Goal: Answer question/provide support

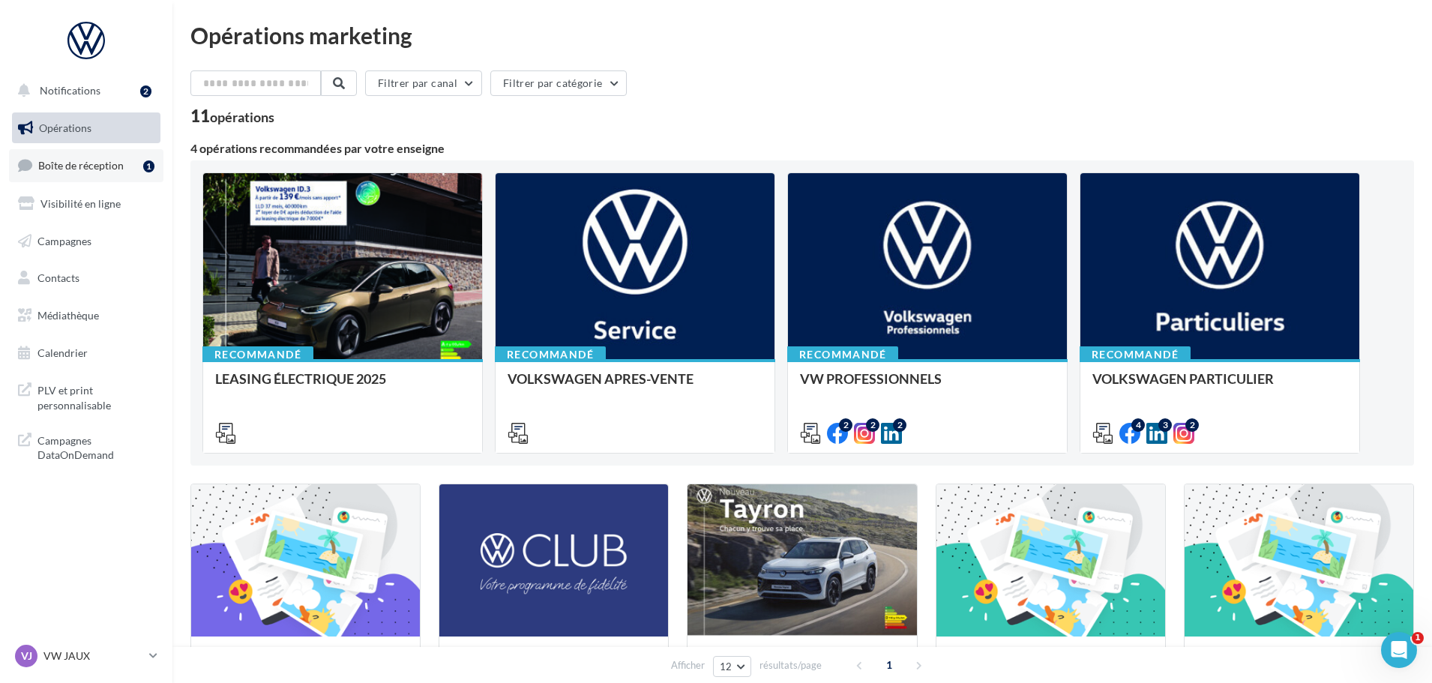
click at [83, 171] on span "Boîte de réception" at bounding box center [80, 165] width 85 height 13
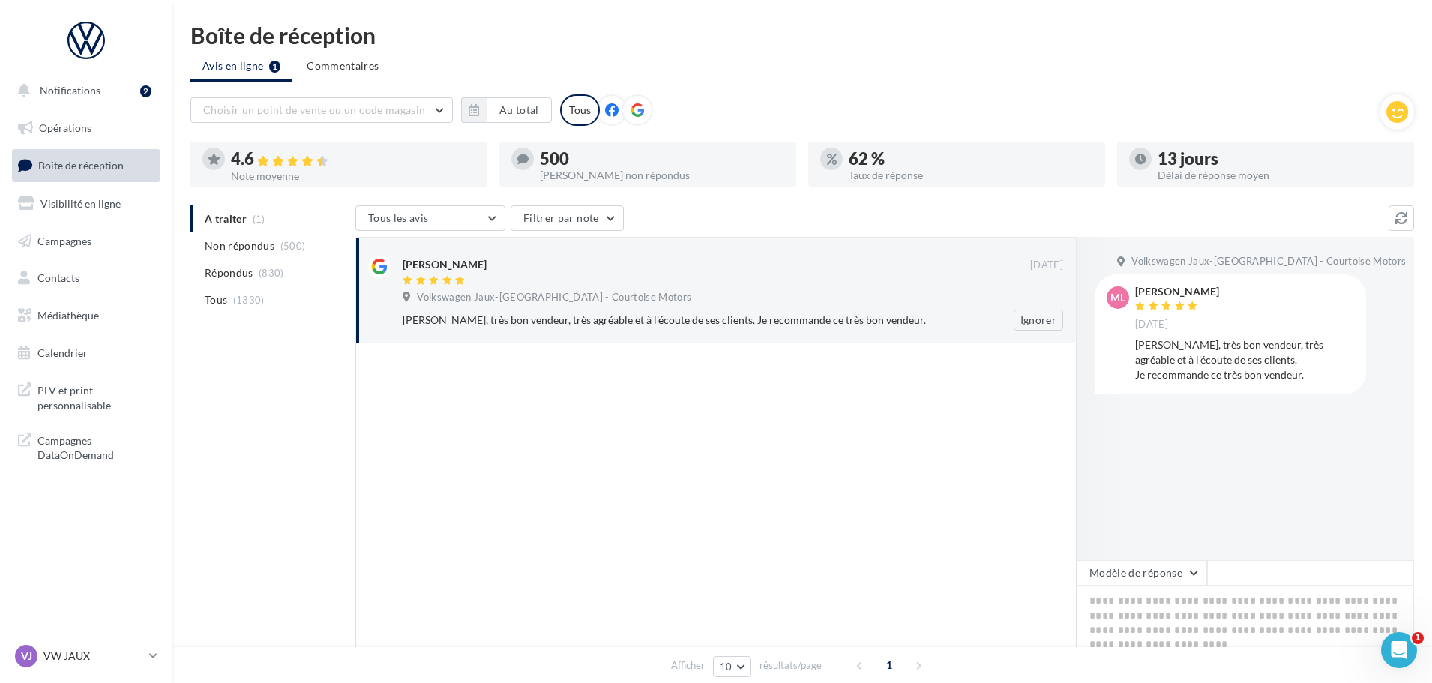
click at [625, 303] on span "Volkswagen Jaux-[GEOGRAPHIC_DATA] - Courtoise Motors" at bounding box center [554, 297] width 274 height 13
drag, startPoint x: 1325, startPoint y: 382, endPoint x: 1149, endPoint y: 282, distance: 202.5
click at [1149, 282] on div "Ml [PERSON_NAME] [DATE] [PERSON_NAME], très bon vendeur, très agréable et à l'é…" at bounding box center [1230, 333] width 271 height 119
copy div "[PERSON_NAME] [DATE] [PERSON_NAME], très bon vendeur, très agréable et à l'écou…"
drag, startPoint x: 1204, startPoint y: 616, endPoint x: 1189, endPoint y: 577, distance: 41.1
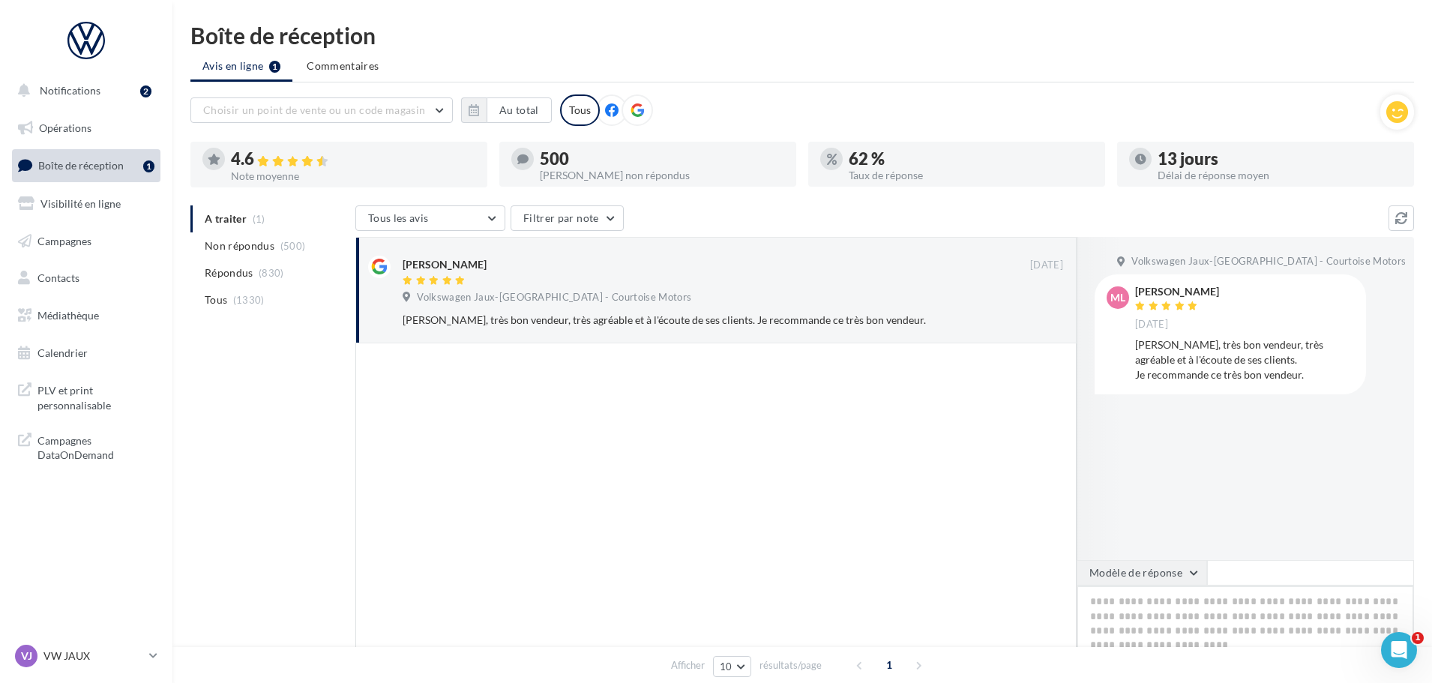
click at [1203, 615] on textarea at bounding box center [1245, 632] width 337 height 93
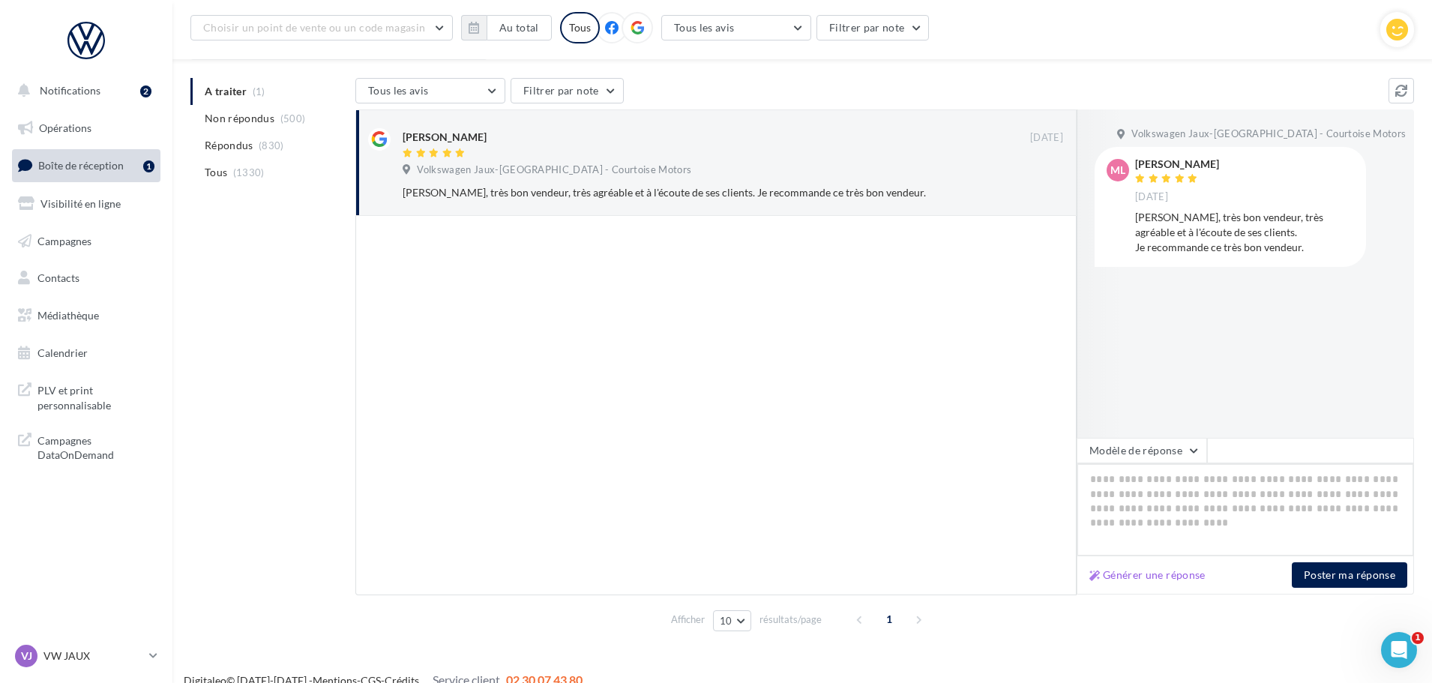
scroll to position [141, 0]
paste textarea "**********"
type textarea "**********"
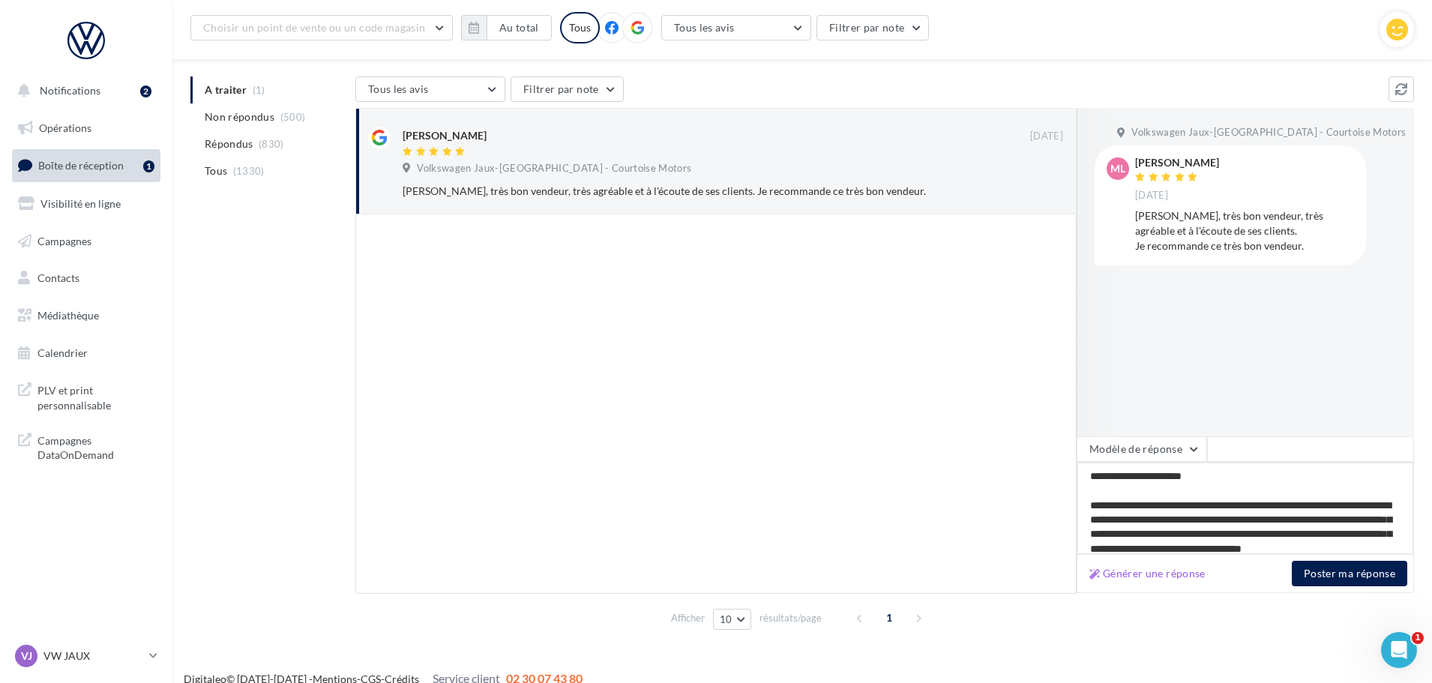
scroll to position [74, 0]
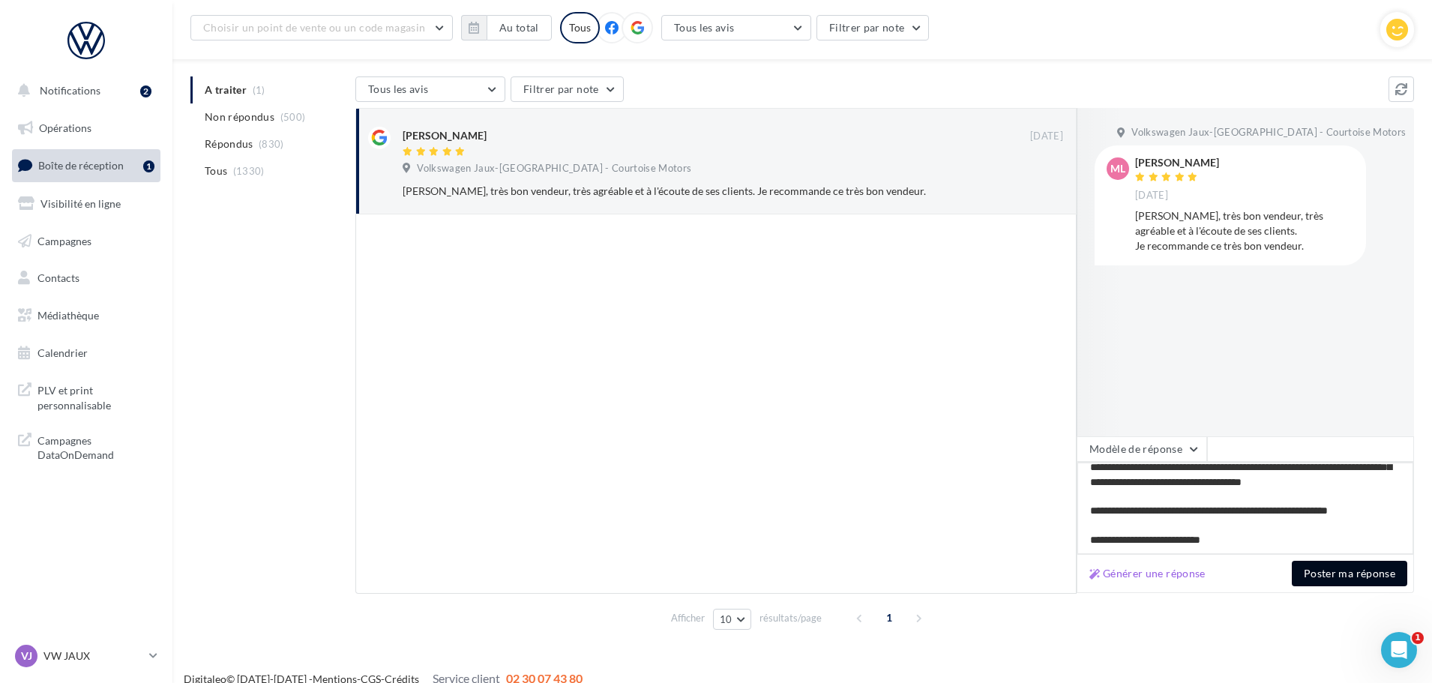
type textarea "**********"
click at [1348, 571] on button "Poster ma réponse" at bounding box center [1349, 573] width 115 height 25
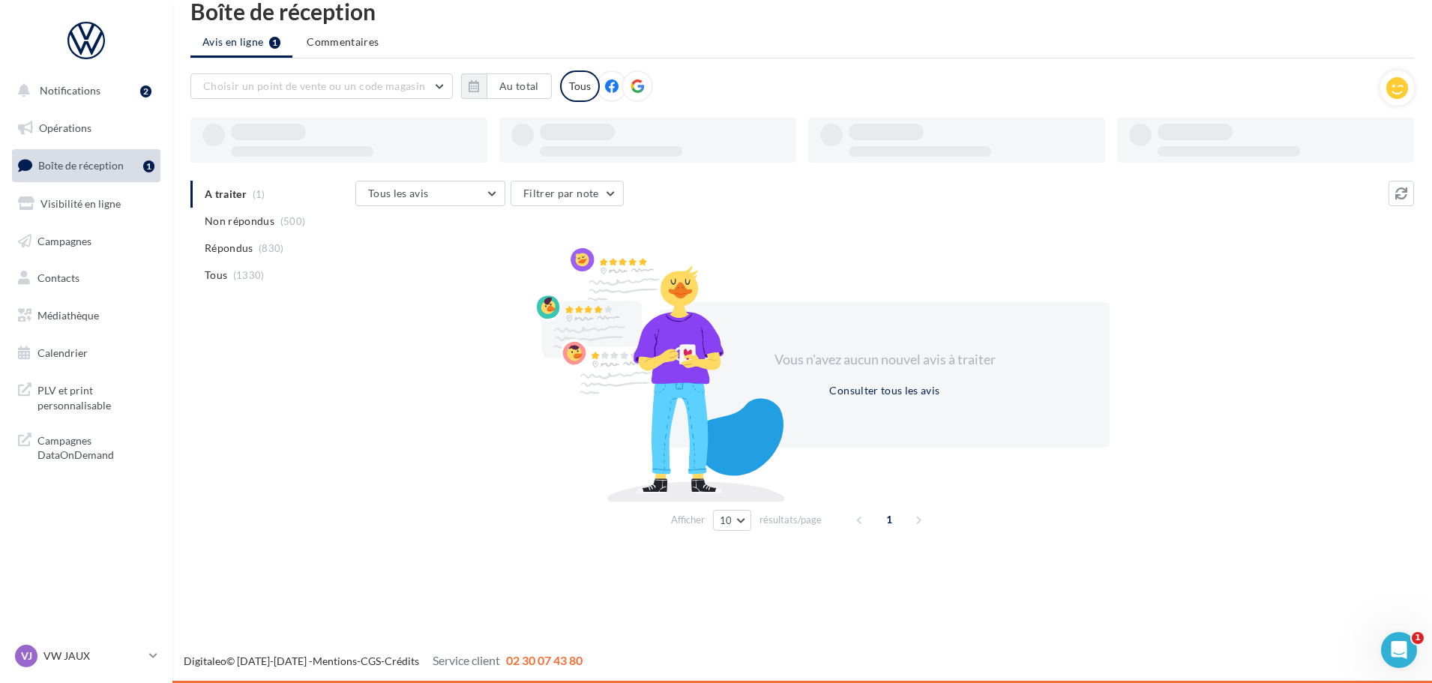
scroll to position [24, 0]
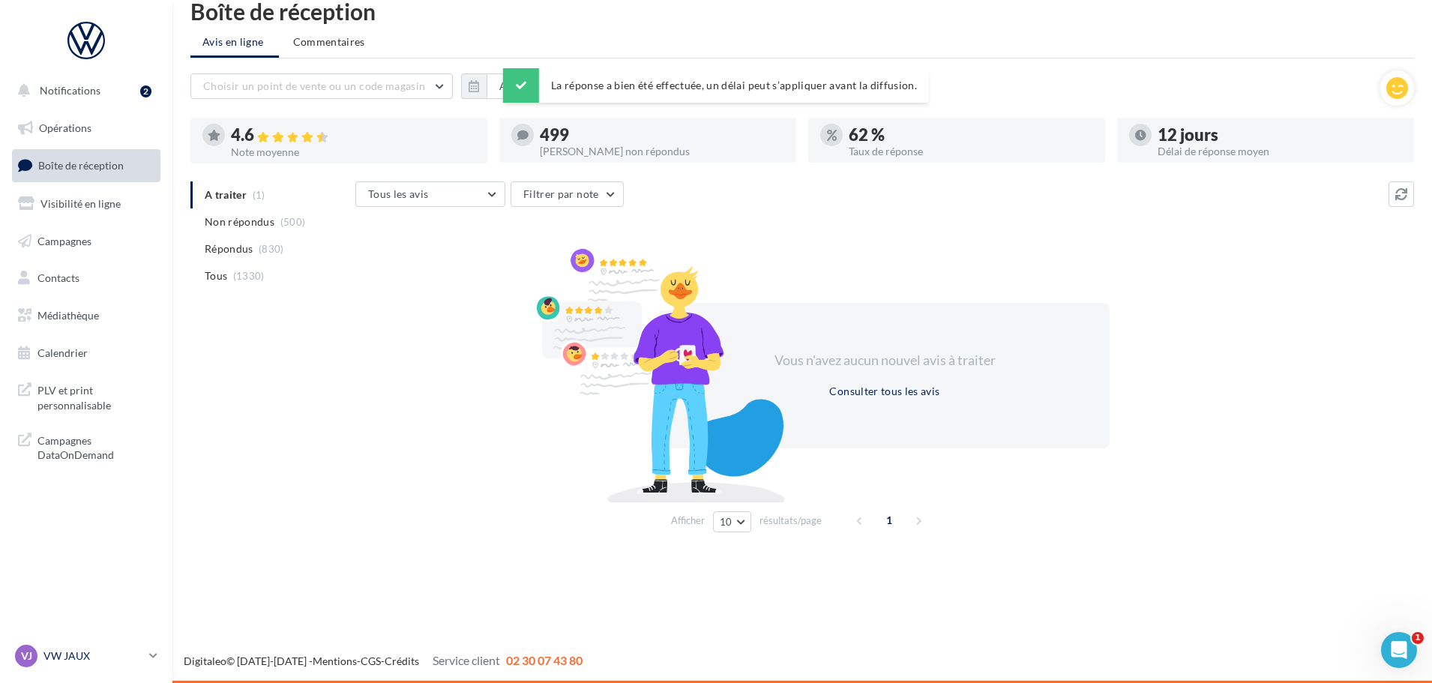
click at [91, 643] on link "VJ VW JAUX vw-jau-gvf" at bounding box center [86, 656] width 148 height 28
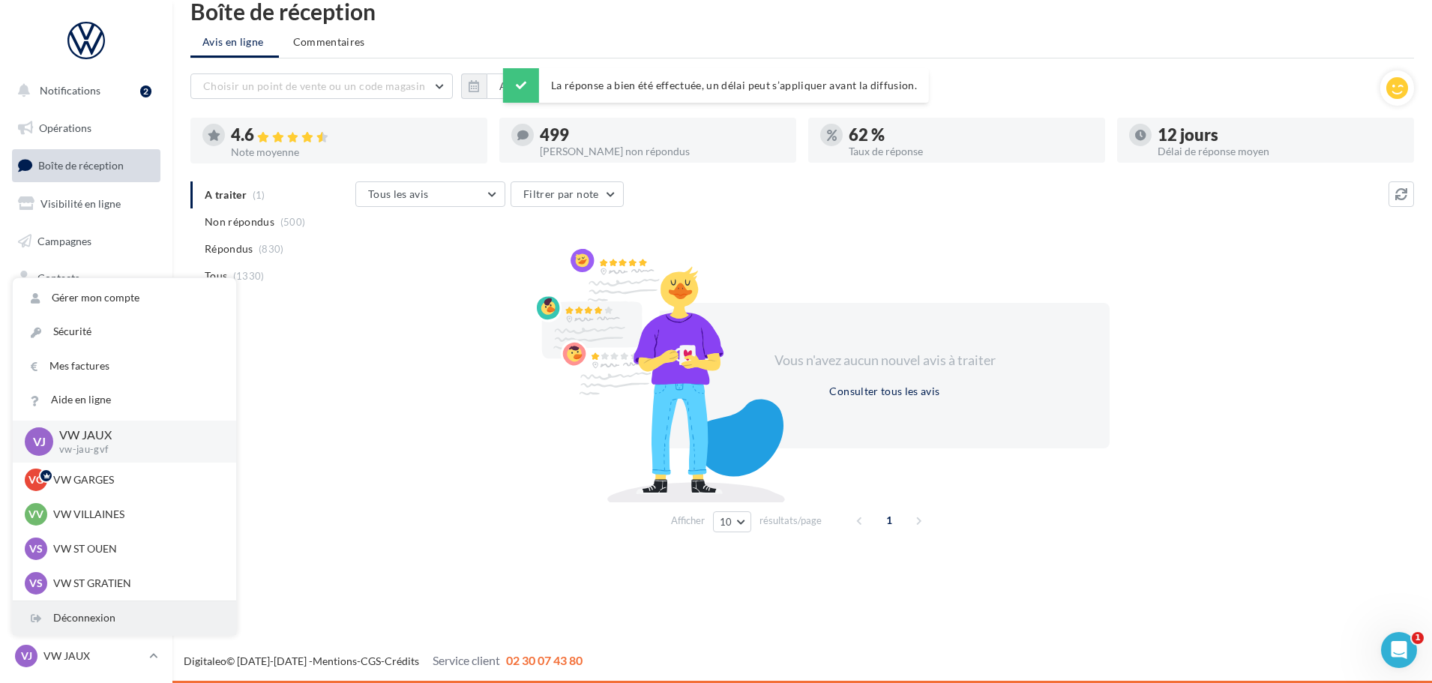
click at [111, 609] on div "Déconnexion" at bounding box center [124, 618] width 223 height 34
